Goal: Task Accomplishment & Management: Use online tool/utility

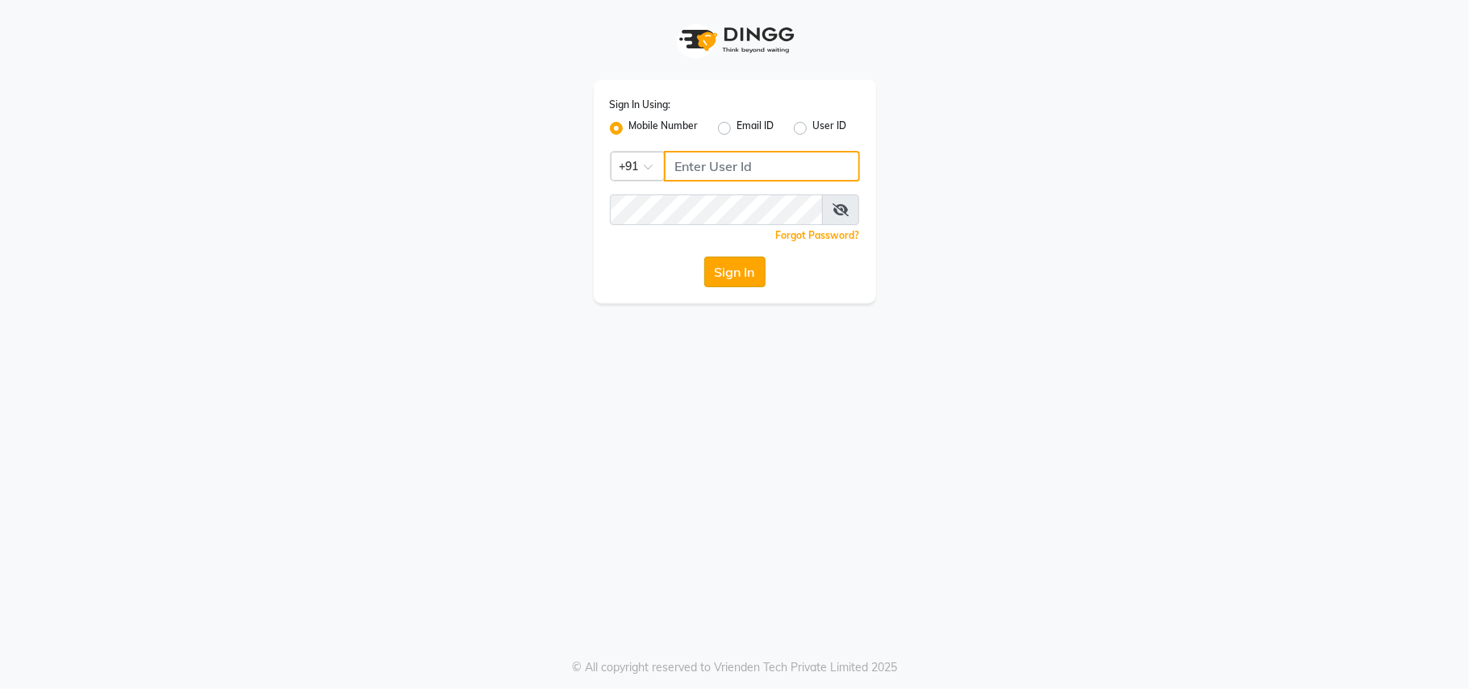
type input "8956731801"
click at [740, 272] on button "Sign In" at bounding box center [734, 272] width 61 height 31
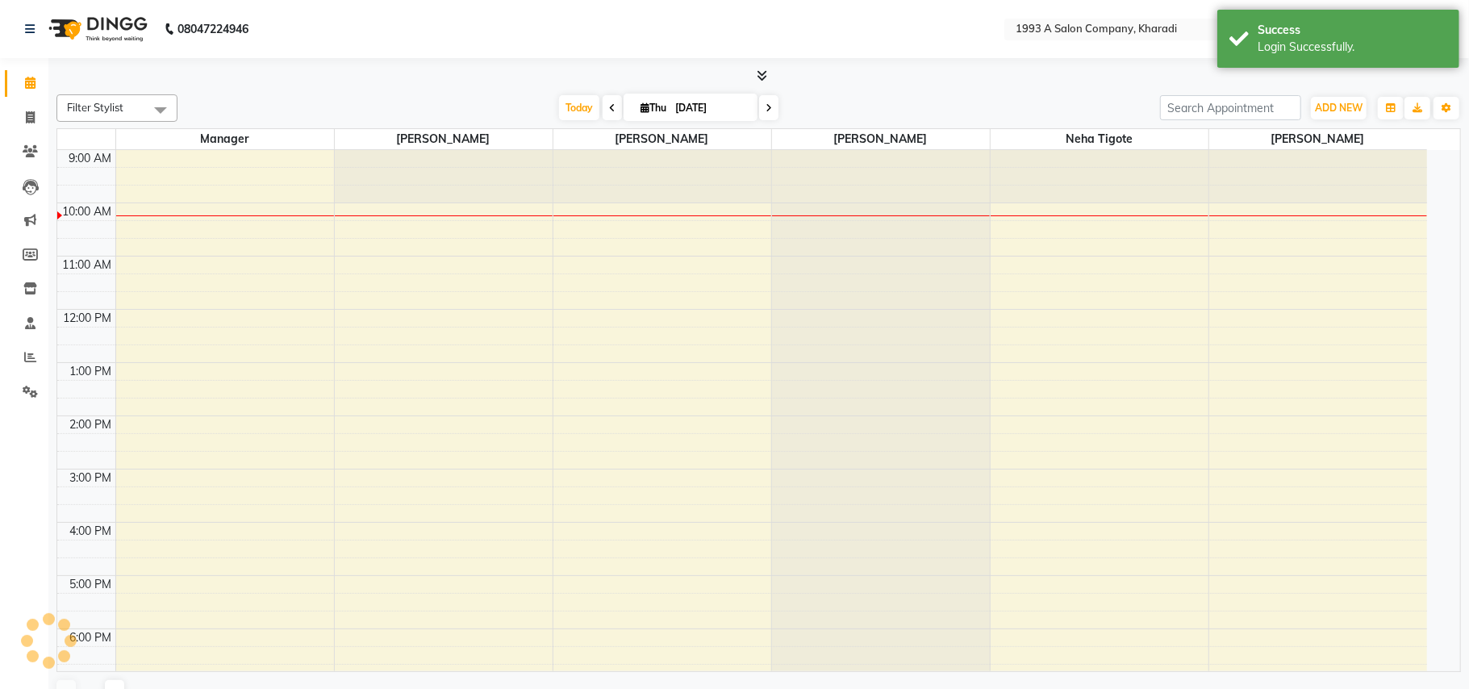
select select "en"
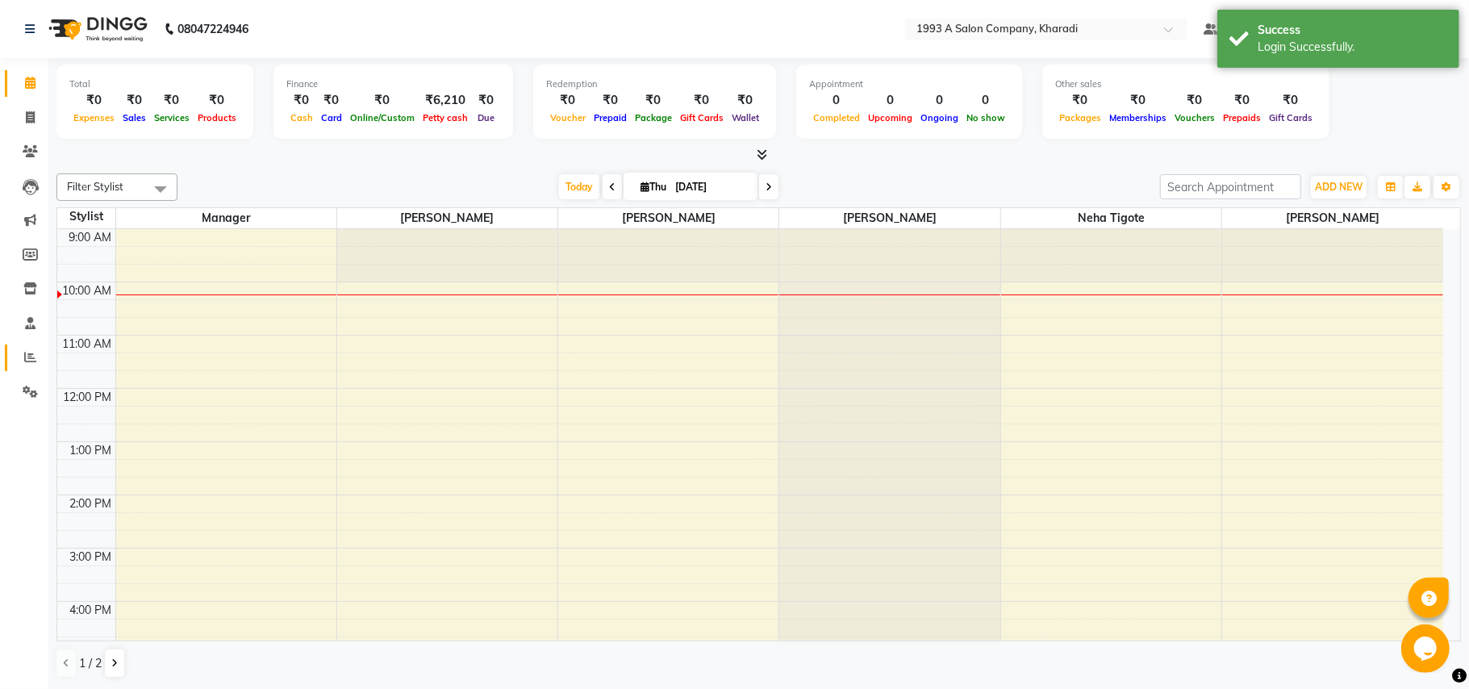
click at [20, 368] on link "Reports" at bounding box center [24, 358] width 39 height 27
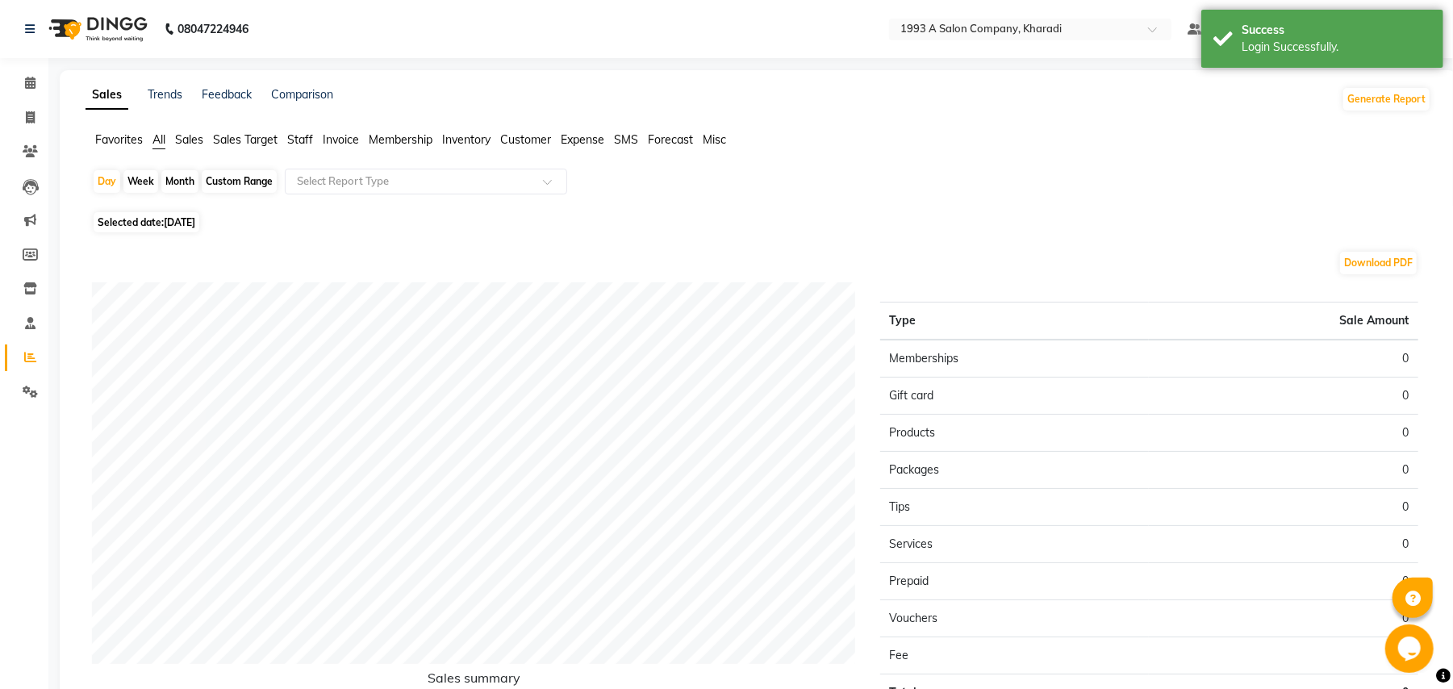
click at [234, 185] on div "Custom Range" at bounding box center [239, 181] width 75 height 23
select select "9"
select select "2025"
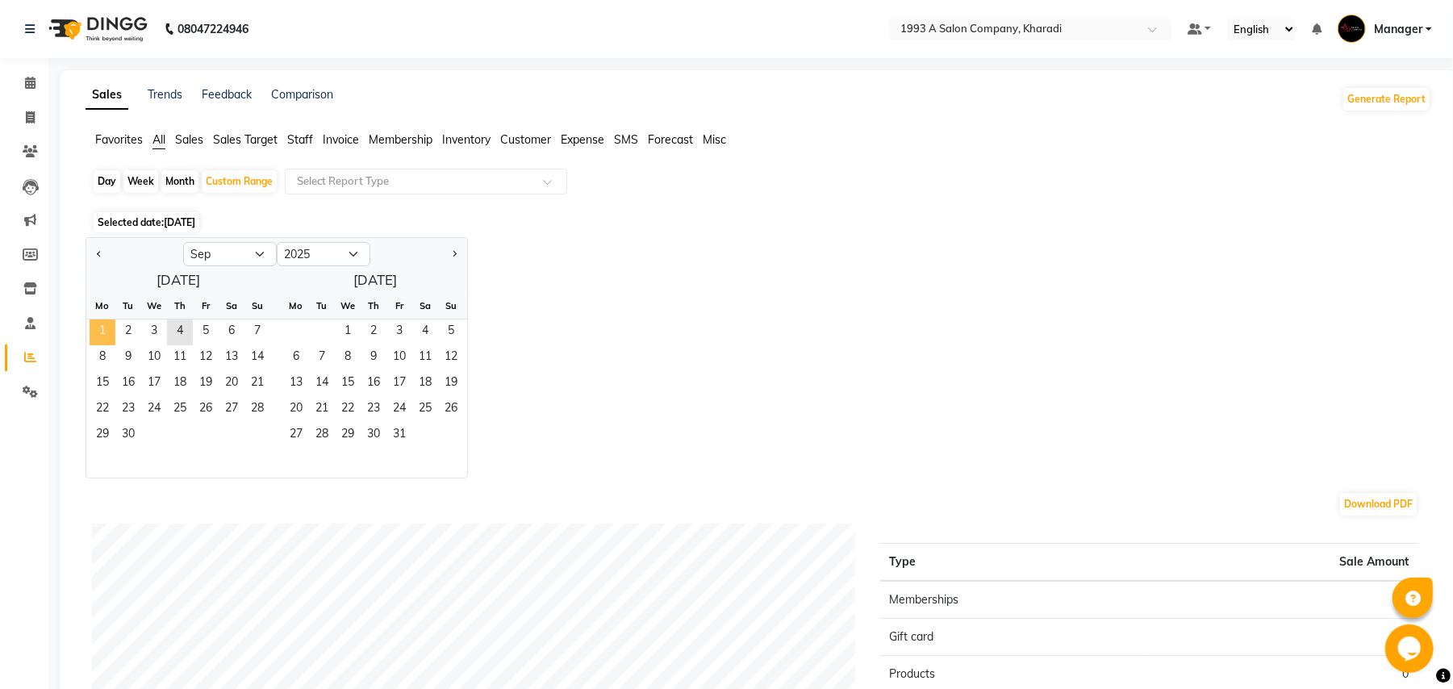
click at [105, 331] on span "1" at bounding box center [103, 333] width 26 height 26
click at [152, 332] on span "3" at bounding box center [154, 333] width 26 height 26
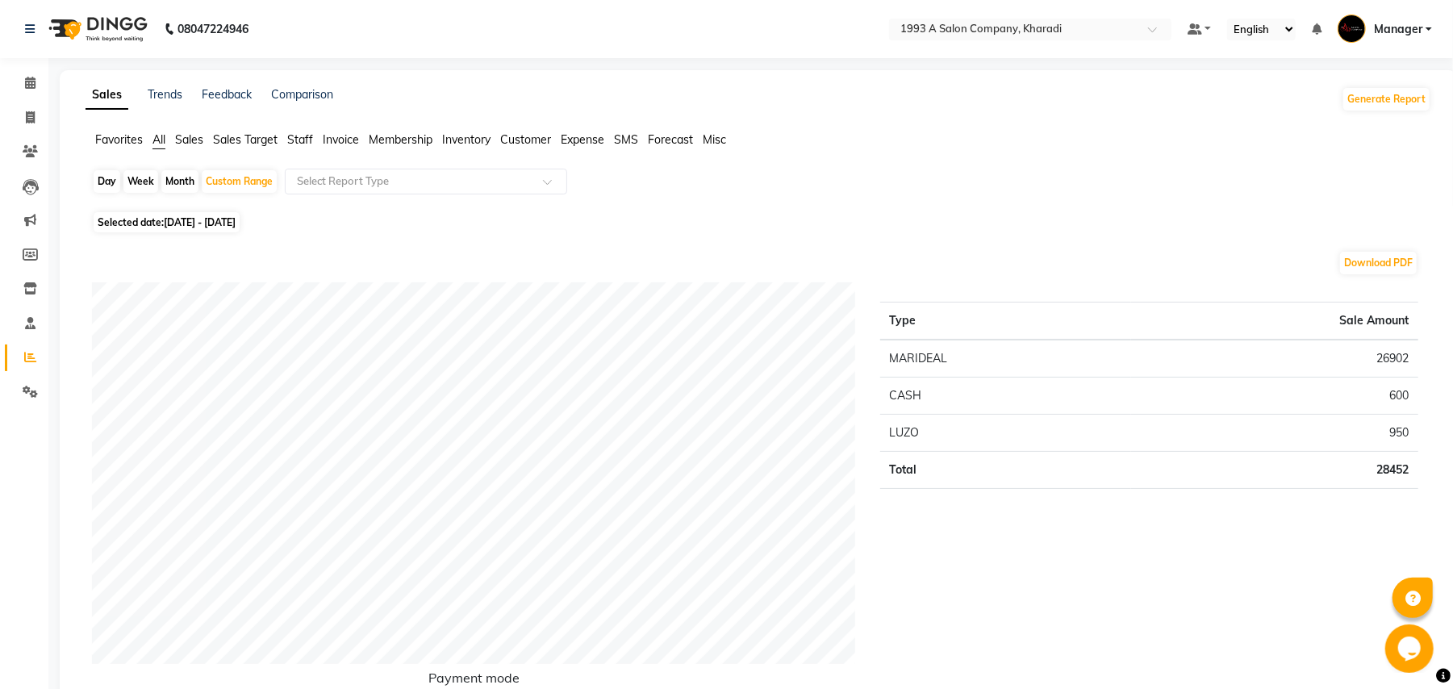
click at [307, 136] on span "Staff" at bounding box center [300, 139] width 26 height 15
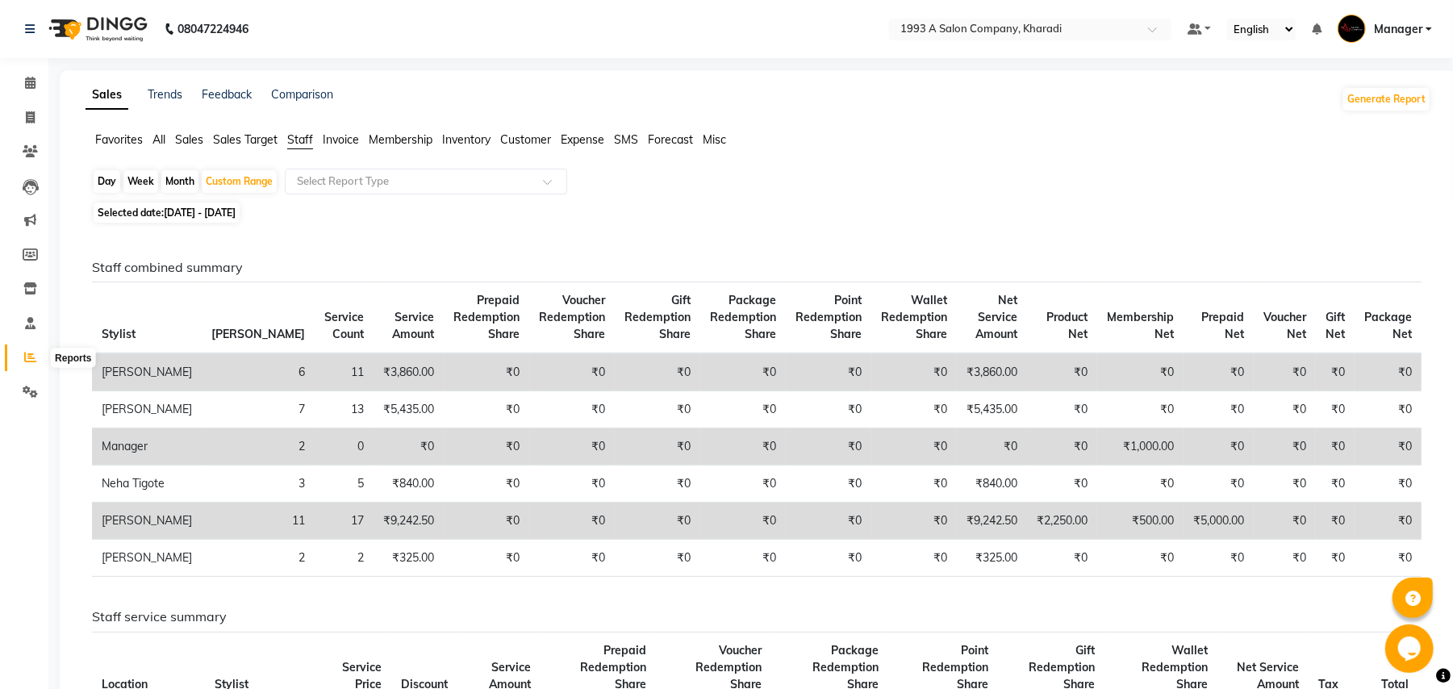
click at [27, 358] on icon at bounding box center [30, 357] width 12 height 12
click at [27, 84] on icon at bounding box center [30, 83] width 10 height 12
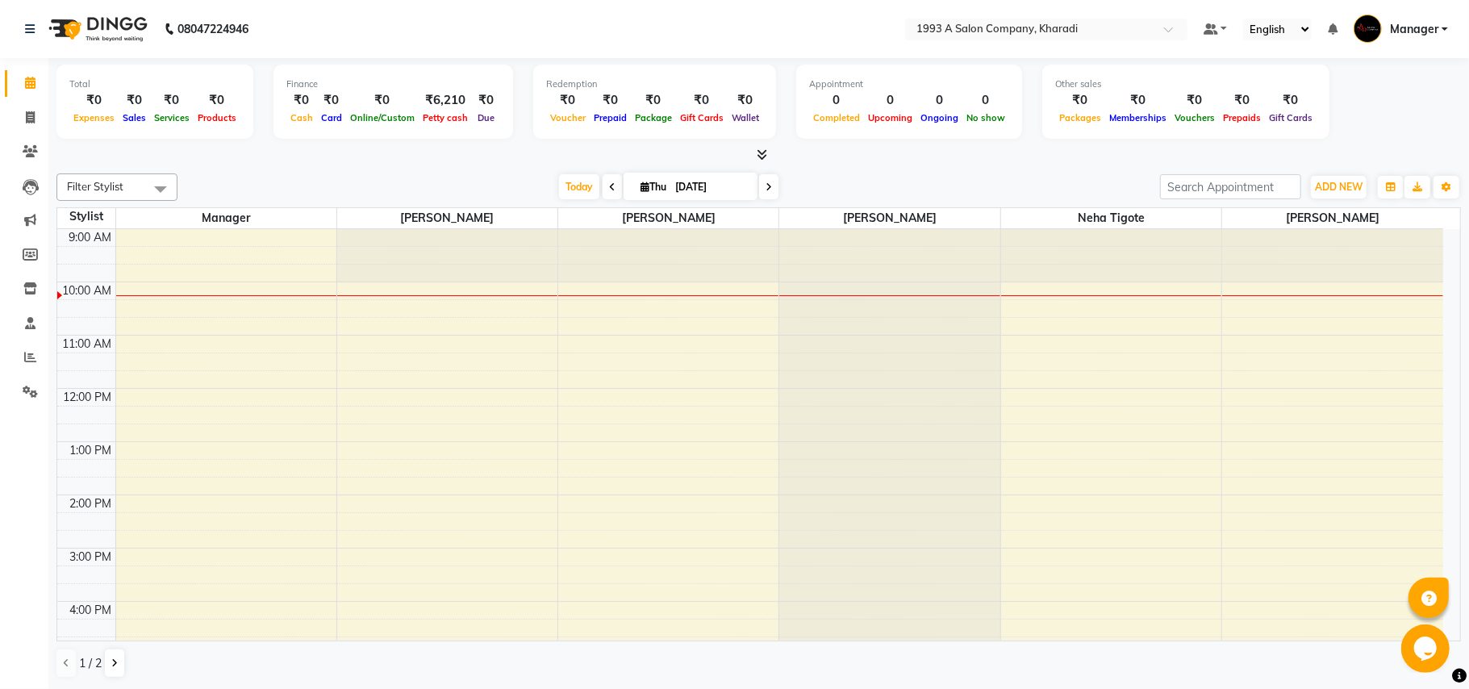
click at [160, 188] on span at bounding box center [160, 188] width 32 height 31
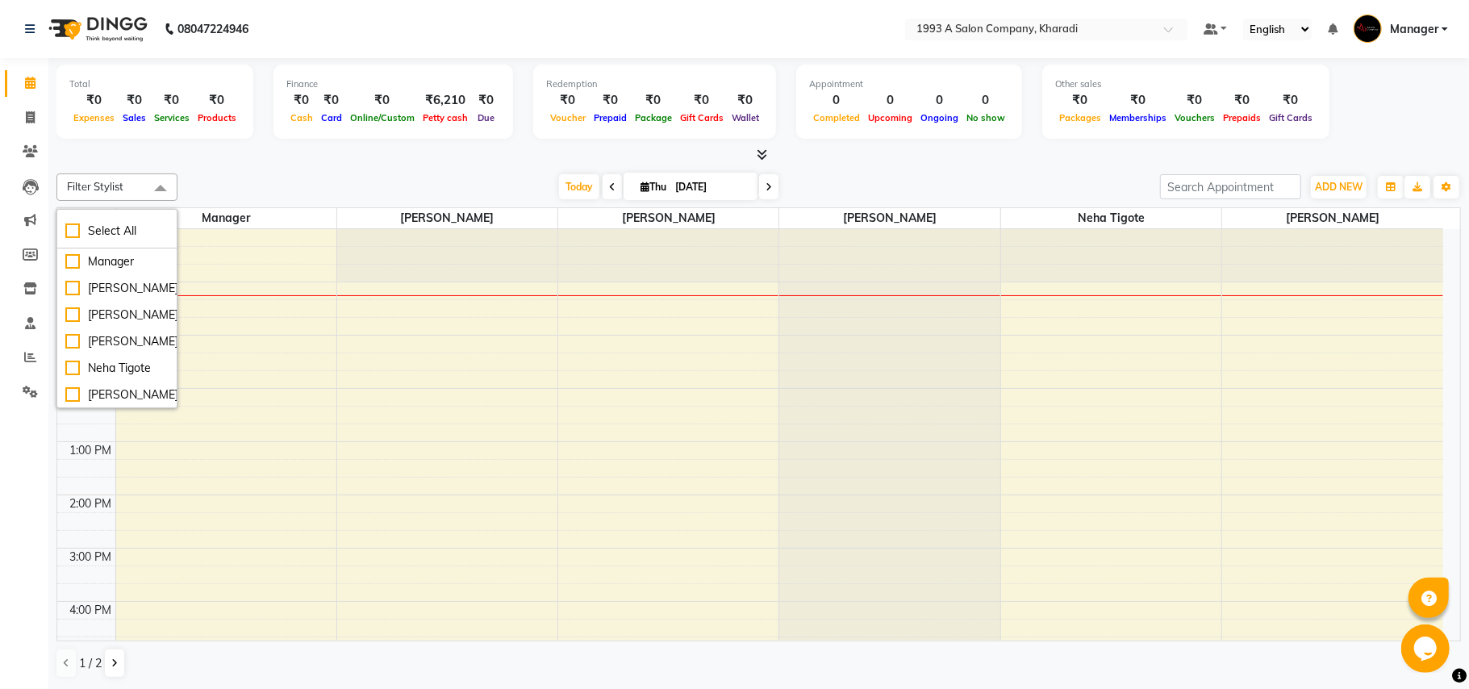
click at [159, 186] on span at bounding box center [160, 188] width 32 height 31
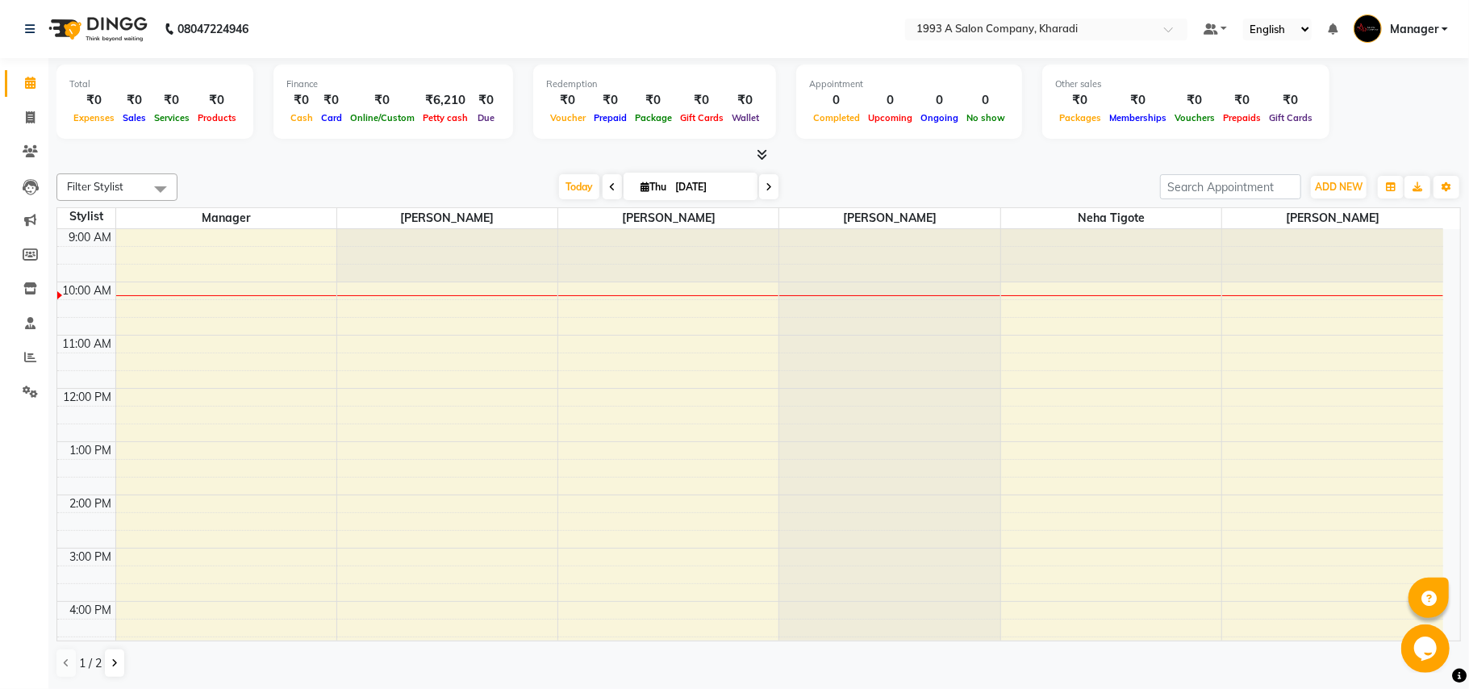
click at [841, 256] on div at bounding box center [889, 580] width 220 height 702
click at [27, 353] on icon at bounding box center [30, 357] width 12 height 12
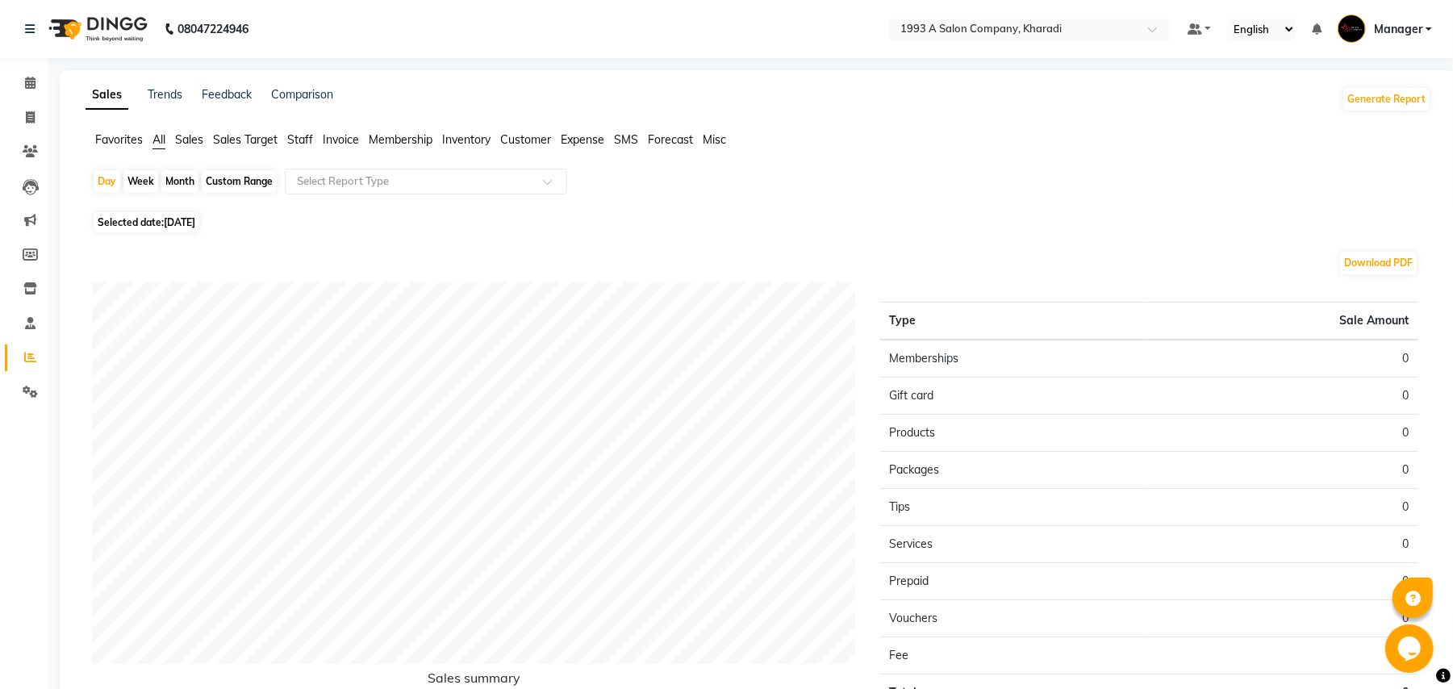
click at [234, 178] on div "Custom Range" at bounding box center [239, 181] width 75 height 23
select select "9"
select select "2025"
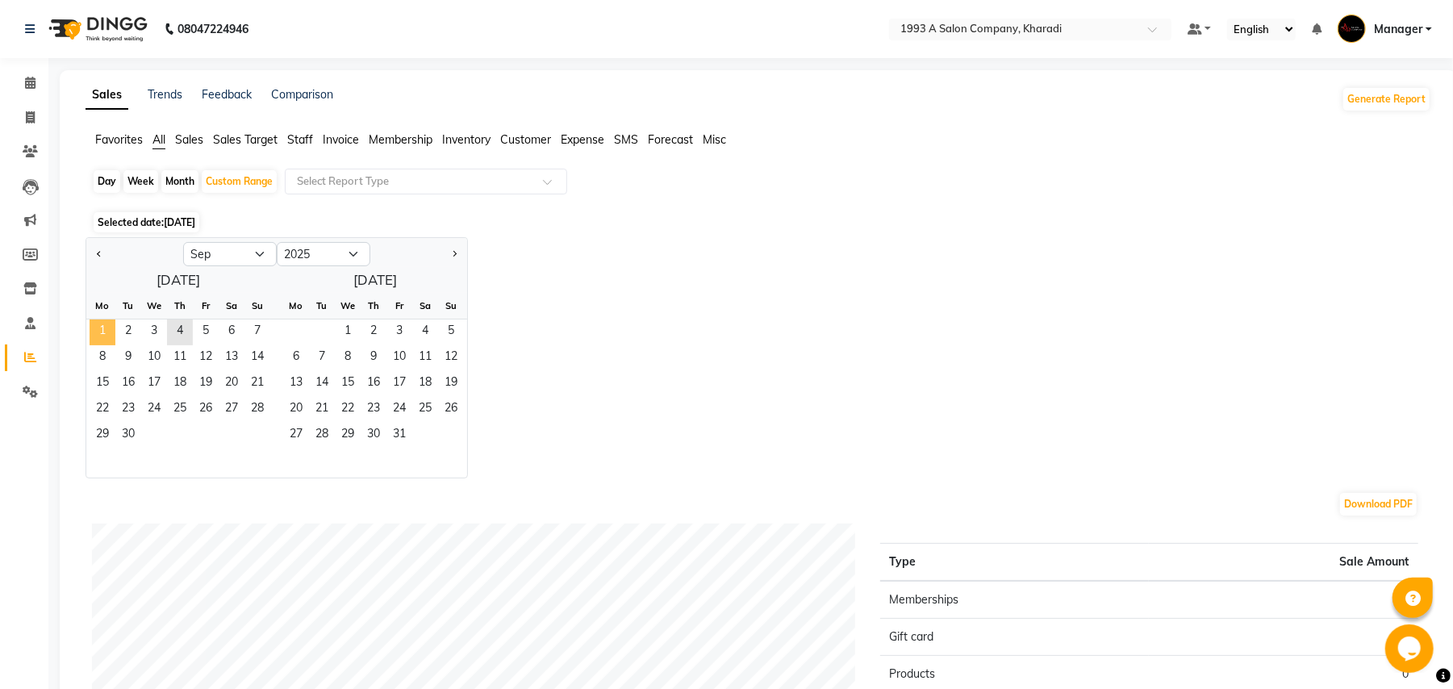
click at [103, 328] on span "1" at bounding box center [103, 333] width 26 height 26
click at [179, 329] on span "4" at bounding box center [180, 333] width 26 height 26
